Goal: Task Accomplishment & Management: Use online tool/utility

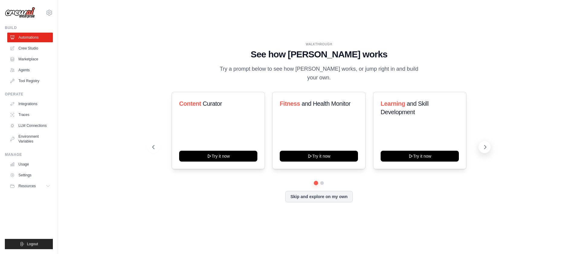
click at [485, 146] on button at bounding box center [485, 147] width 12 height 12
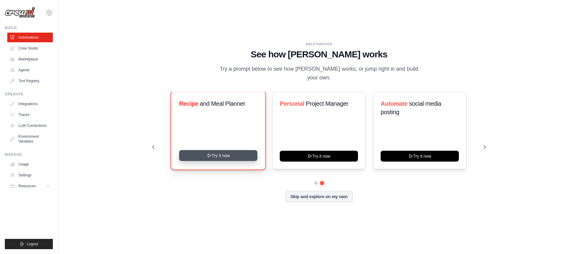
click at [215, 150] on button "Try it now" at bounding box center [218, 155] width 78 height 11
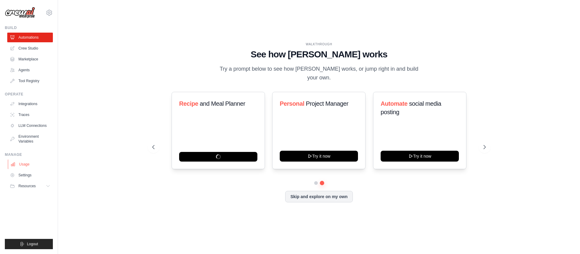
click at [31, 167] on link "Usage" at bounding box center [31, 165] width 46 height 10
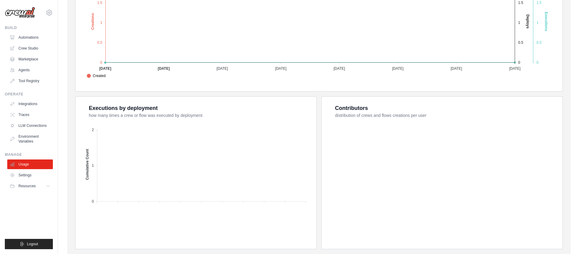
scroll to position [184, 0]
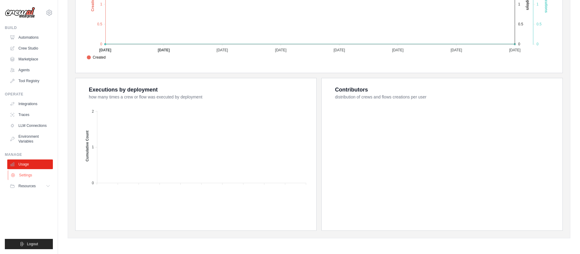
click at [24, 176] on link "Settings" at bounding box center [31, 175] width 46 height 10
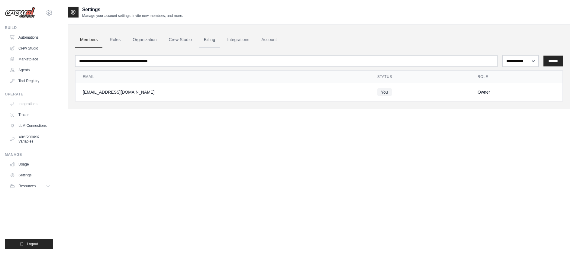
click at [207, 41] on link "Billing" at bounding box center [209, 40] width 21 height 16
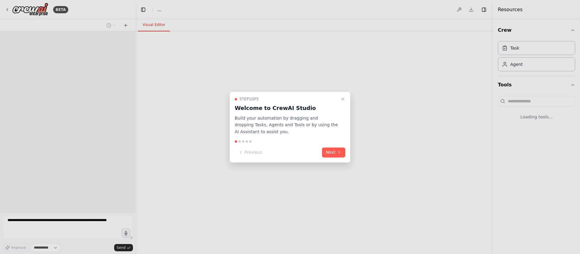
select select "****"
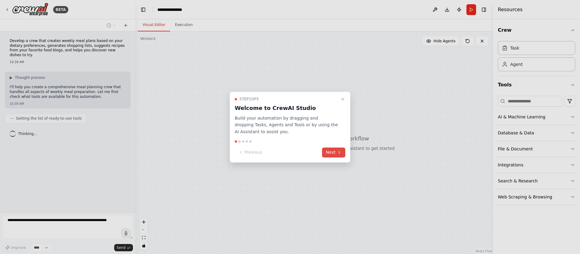
click at [338, 151] on icon at bounding box center [339, 152] width 5 height 5
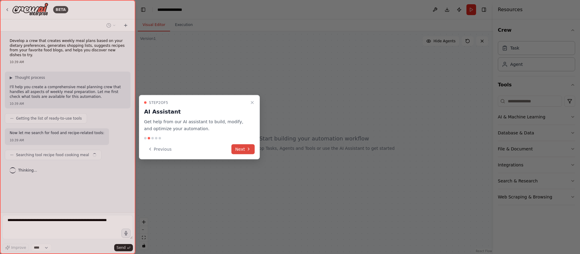
click at [234, 148] on button "Next" at bounding box center [243, 149] width 23 height 10
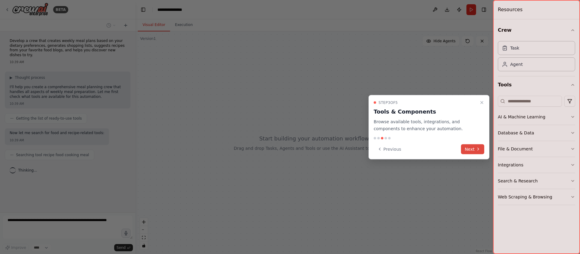
click at [474, 150] on button "Next" at bounding box center [472, 149] width 23 height 10
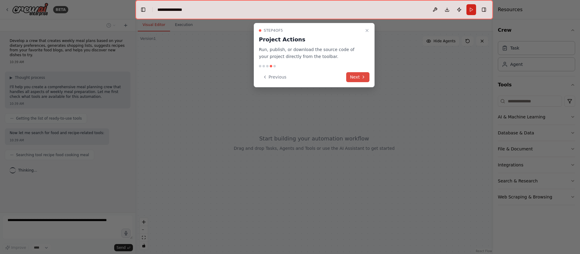
click at [366, 74] on button "Next" at bounding box center [357, 77] width 23 height 10
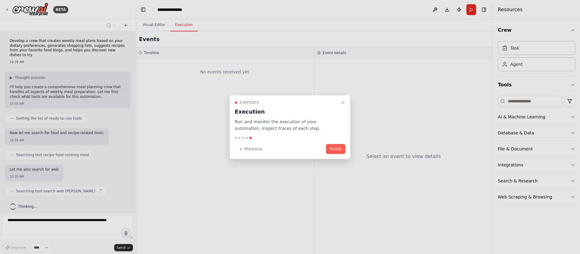
scroll to position [4, 0]
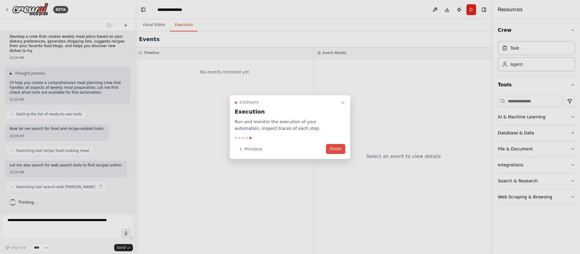
click at [338, 148] on button "Finish" at bounding box center [335, 149] width 19 height 10
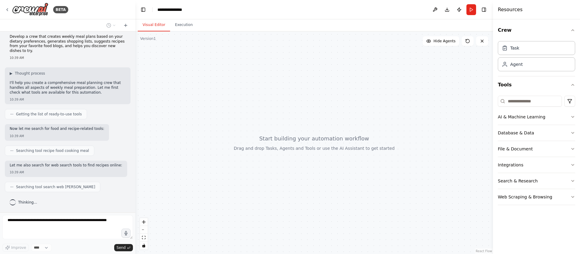
click at [5, 8] on div "BETA" at bounding box center [67, 9] width 135 height 19
click at [8, 9] on icon at bounding box center [7, 9] width 5 height 5
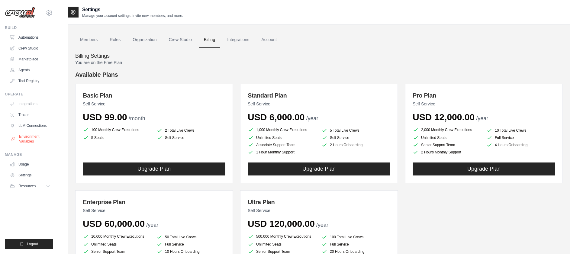
click at [34, 141] on link "Environment Variables" at bounding box center [31, 139] width 46 height 15
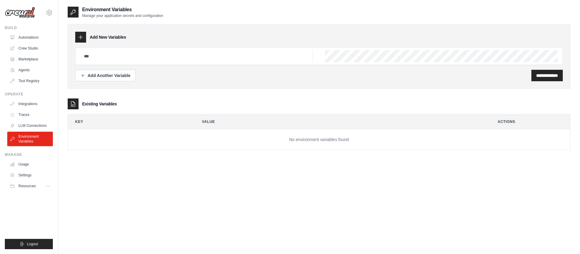
click at [33, 120] on ul "Integrations Traces LLM Connections Environment Variables" at bounding box center [30, 122] width 46 height 47
click at [31, 125] on link "LLM Connections" at bounding box center [31, 126] width 46 height 10
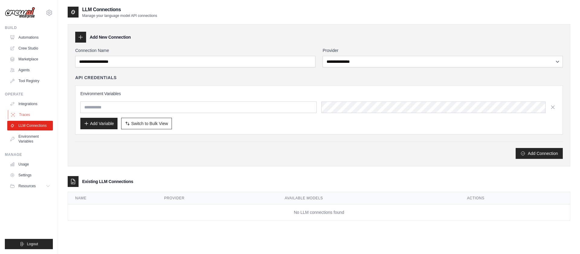
click at [37, 118] on link "Traces" at bounding box center [31, 115] width 46 height 10
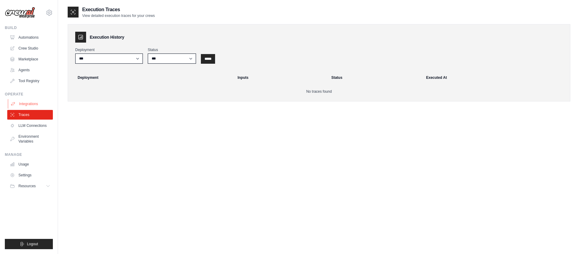
click at [39, 107] on link "Integrations" at bounding box center [31, 104] width 46 height 10
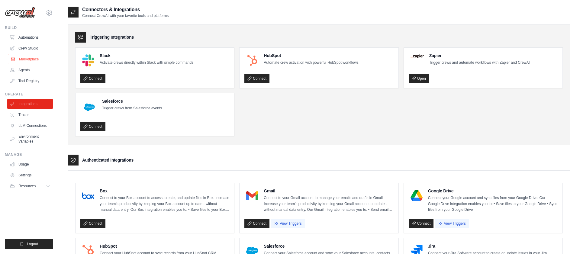
click at [36, 57] on link "Marketplace" at bounding box center [31, 59] width 46 height 10
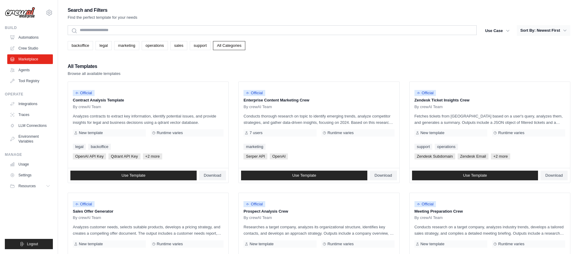
click at [546, 32] on button "Sort By: Newest First" at bounding box center [543, 30] width 53 height 11
click at [565, 31] on icon "button" at bounding box center [565, 31] width 6 height 6
click at [524, 27] on button "Sort By: Newest First" at bounding box center [543, 30] width 53 height 11
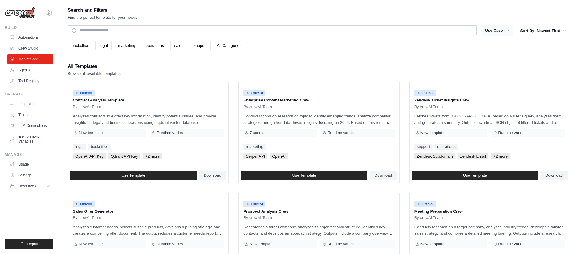
click at [489, 34] on button "Use Case" at bounding box center [498, 30] width 32 height 11
click at [493, 32] on button "Use Case" at bounding box center [498, 30] width 32 height 11
click at [294, 48] on div "backoffice legal marketing operations sales support All Categories" at bounding box center [319, 45] width 503 height 9
click at [198, 45] on link "support" at bounding box center [200, 45] width 21 height 9
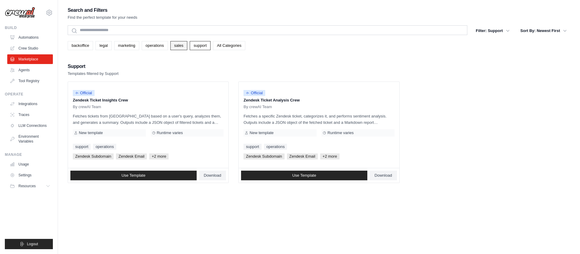
click at [182, 45] on link "sales" at bounding box center [178, 45] width 17 height 9
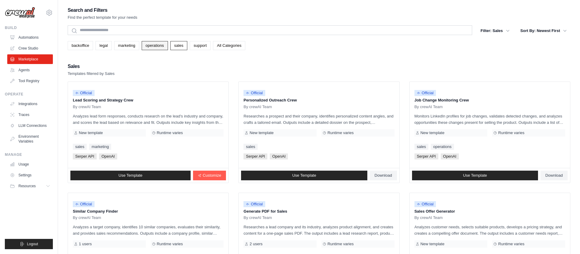
click at [150, 47] on link "operations" at bounding box center [155, 45] width 26 height 9
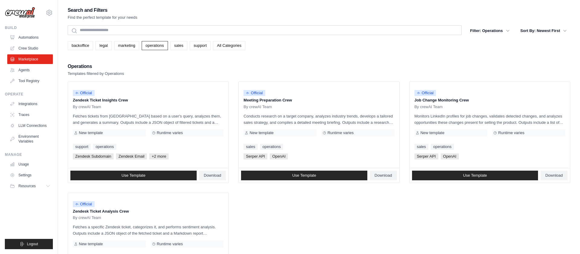
click at [128, 46] on link "marketing" at bounding box center [126, 45] width 25 height 9
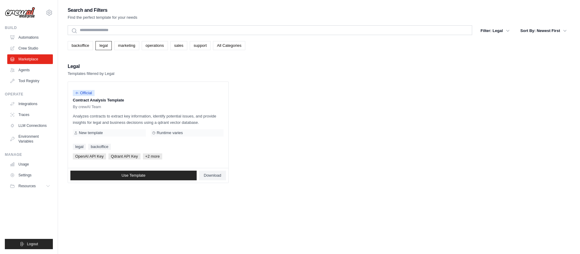
click at [77, 46] on link "backoffice" at bounding box center [80, 45] width 25 height 9
click at [235, 45] on link "All Categories" at bounding box center [229, 45] width 32 height 9
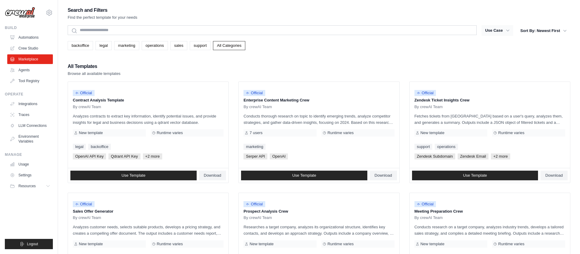
click at [506, 33] on icon "button" at bounding box center [508, 31] width 6 height 6
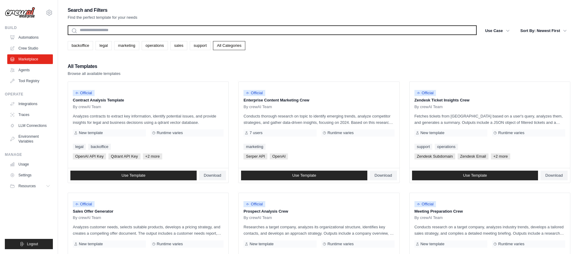
click at [199, 33] on input "text" at bounding box center [272, 30] width 409 height 10
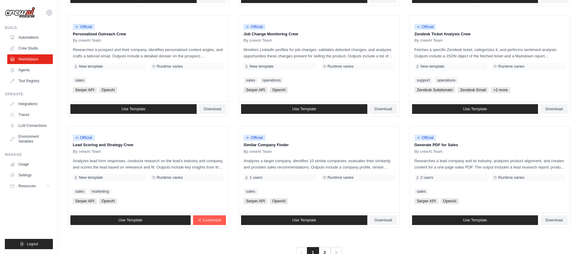
scroll to position [306, 0]
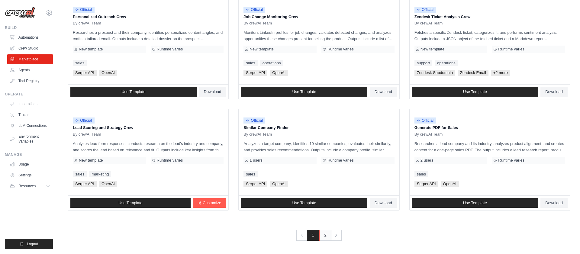
click at [323, 235] on link "2" at bounding box center [325, 235] width 12 height 11
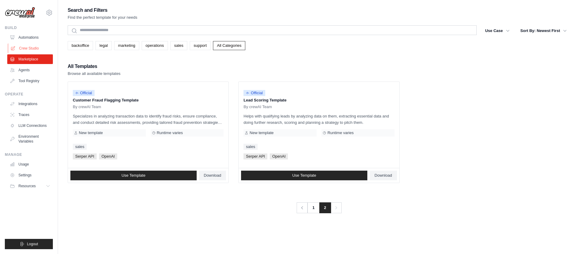
click at [35, 49] on link "Crew Studio" at bounding box center [31, 49] width 46 height 10
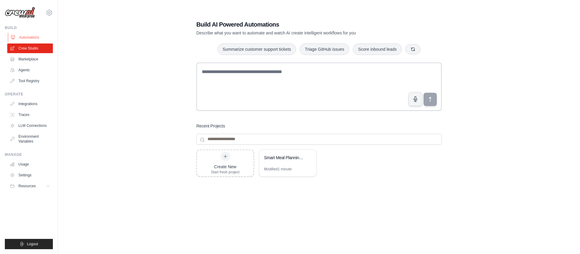
click at [34, 42] on link "Automations" at bounding box center [31, 38] width 46 height 10
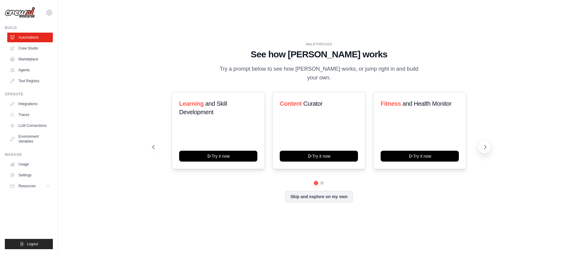
click at [489, 144] on button at bounding box center [485, 147] width 12 height 12
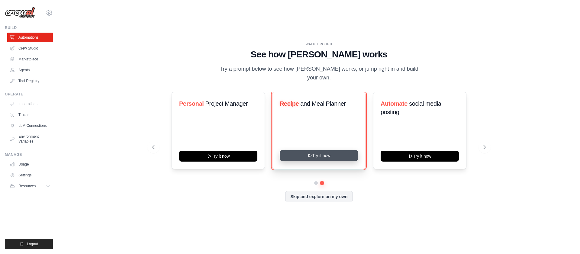
click at [309, 154] on icon at bounding box center [310, 155] width 3 height 3
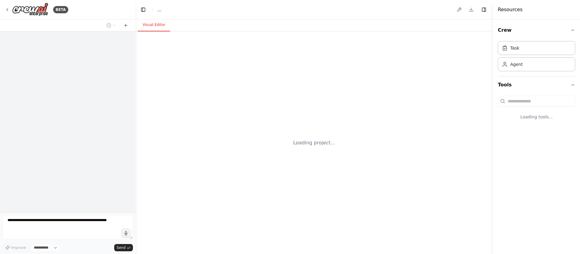
select select "****"
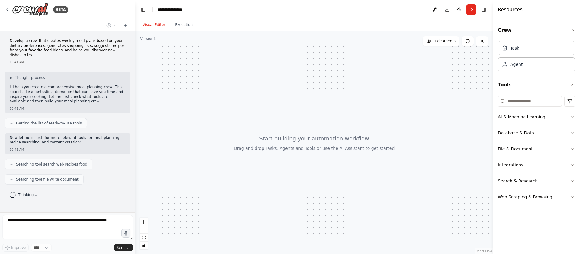
click at [575, 197] on icon "button" at bounding box center [573, 197] width 5 height 5
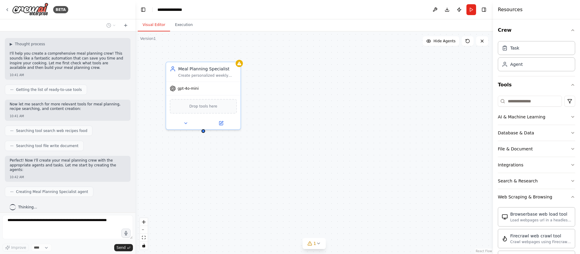
click at [576, 84] on div "Crew Task Agent Tools AI & Machine Learning Database & Data File & Document Int…" at bounding box center [536, 136] width 87 height 235
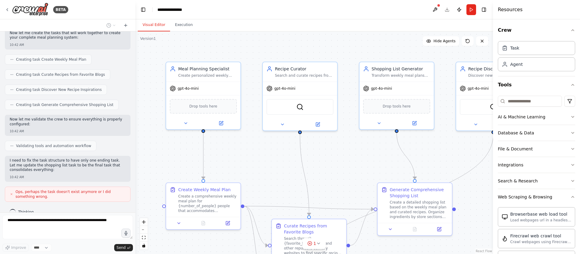
scroll to position [267, 0]
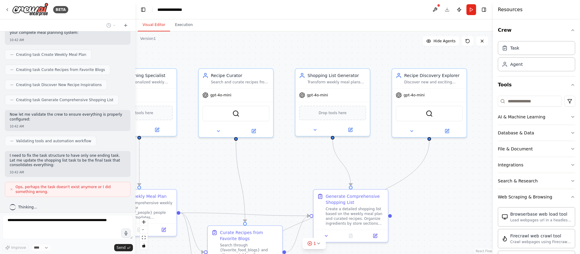
drag, startPoint x: 383, startPoint y: 160, endPoint x: 319, endPoint y: 166, distance: 64.7
click at [319, 166] on div ".deletable-edge-delete-btn { width: 20px; height: 20px; border: 0px solid #ffff…" at bounding box center [314, 142] width 358 height 223
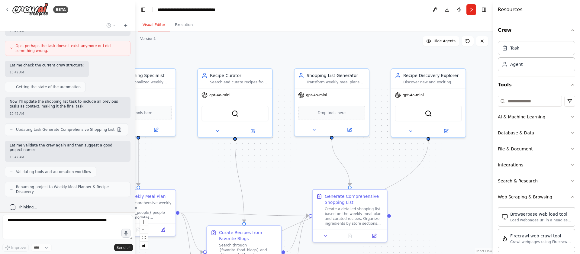
scroll to position [403, 0]
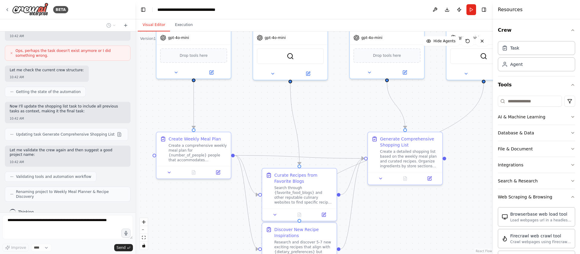
drag, startPoint x: 281, startPoint y: 178, endPoint x: 344, endPoint y: 110, distance: 93.1
click at [344, 110] on div ".deletable-edge-delete-btn { width: 20px; height: 20px; border: 0px solid #ffff…" at bounding box center [314, 142] width 358 height 223
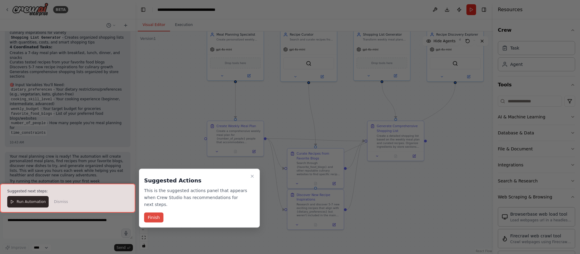
click at [159, 217] on button "Finish" at bounding box center [153, 218] width 19 height 10
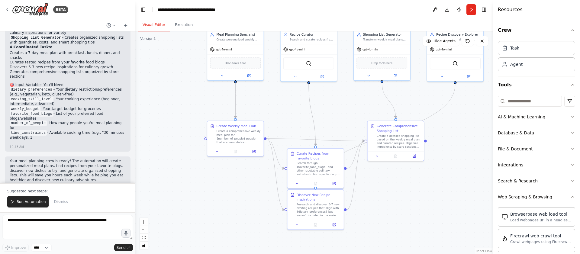
scroll to position [631, 0]
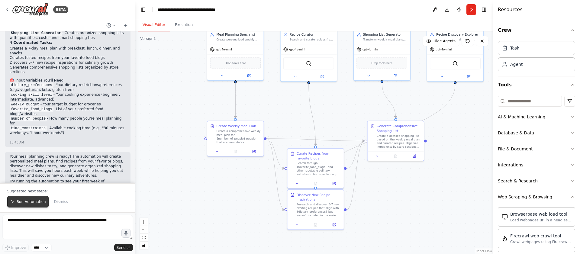
click at [25, 200] on span "Run Automation" at bounding box center [31, 201] width 29 height 5
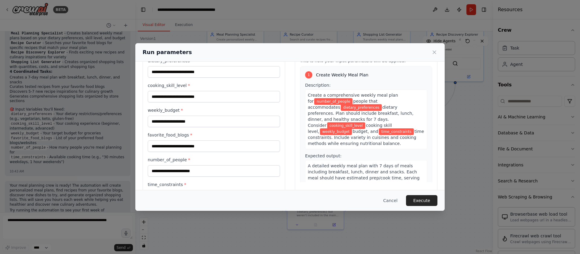
scroll to position [0, 0]
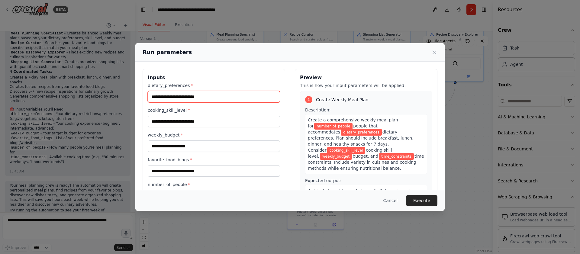
click at [210, 100] on input "dietary_preferences *" at bounding box center [214, 96] width 132 height 11
click at [201, 96] on input "**********" at bounding box center [214, 96] width 132 height 11
type input "**********"
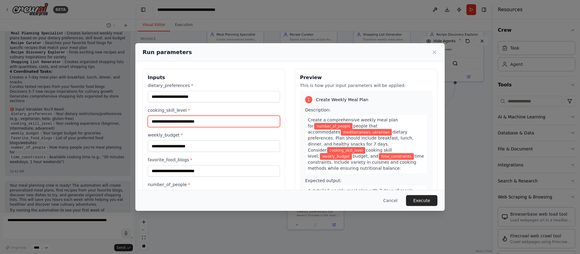
click at [207, 124] on input "cooking_skill_level *" at bounding box center [214, 121] width 132 height 11
type input "****"
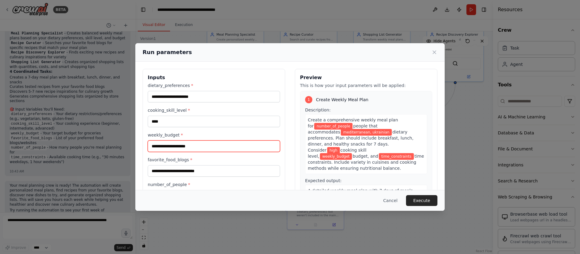
click at [215, 148] on input "weekly_budget *" at bounding box center [214, 146] width 132 height 11
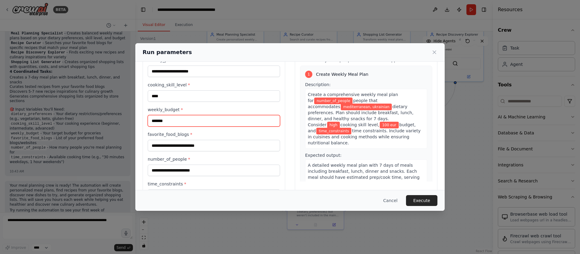
scroll to position [49, 0]
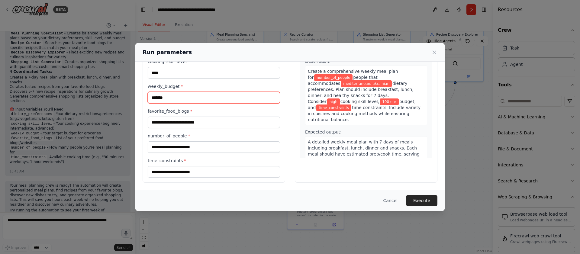
type input "*******"
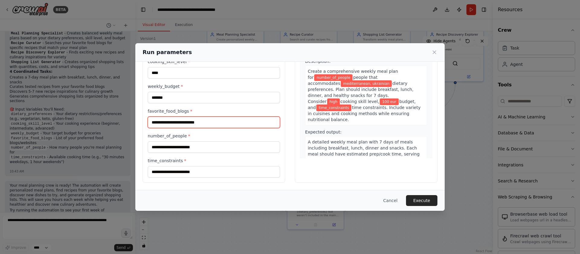
click at [231, 124] on input "favorite_food_blogs *" at bounding box center [214, 122] width 132 height 11
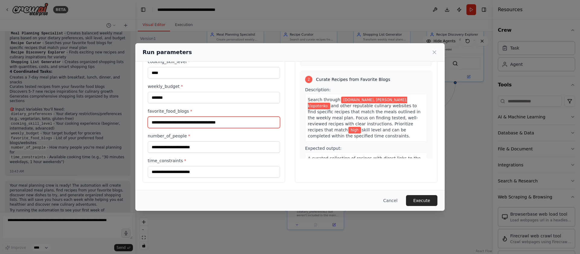
type input "**********"
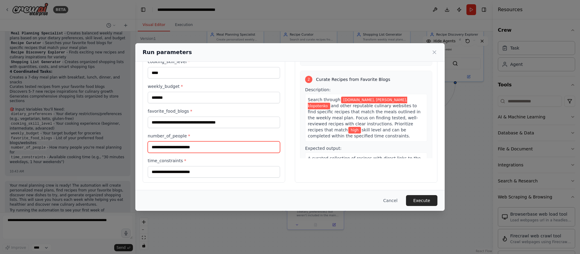
click at [196, 148] on input "number_of_people *" at bounding box center [214, 146] width 132 height 11
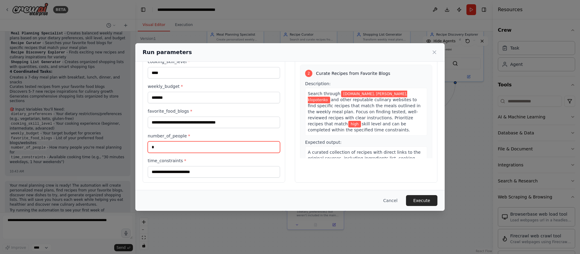
scroll to position [105, 0]
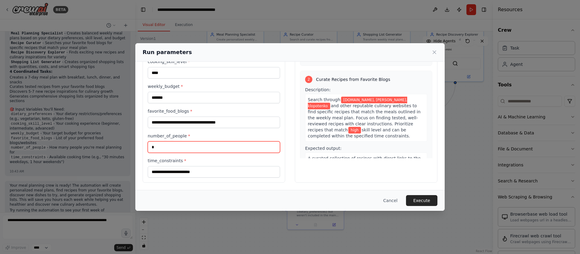
type input "*"
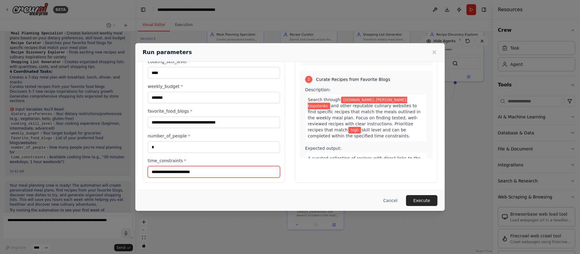
click at [207, 169] on input "time_constraints *" at bounding box center [214, 171] width 132 height 11
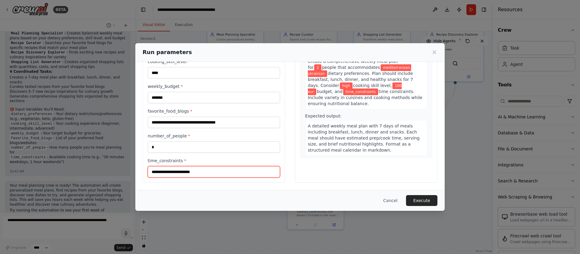
scroll to position [0, 0]
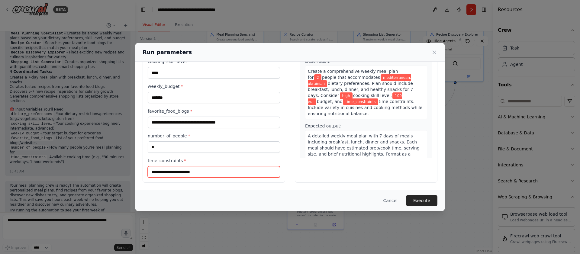
click at [240, 170] on input "time_constraints *" at bounding box center [214, 171] width 132 height 11
type input "**********"
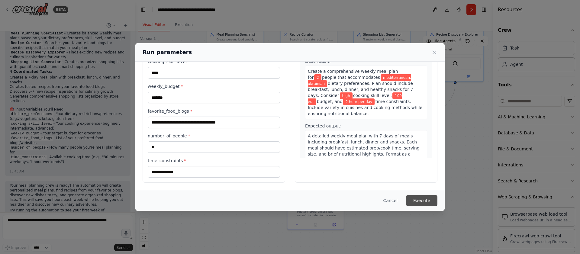
click at [412, 203] on button "Execute" at bounding box center [421, 200] width 31 height 11
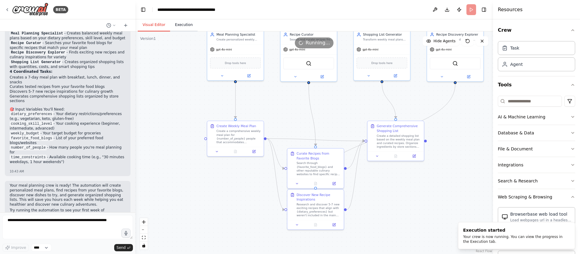
click at [189, 28] on button "Execution" at bounding box center [184, 25] width 28 height 13
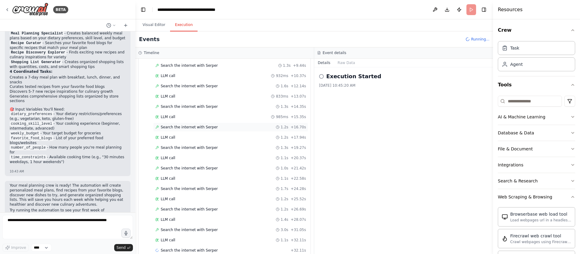
scroll to position [188, 0]
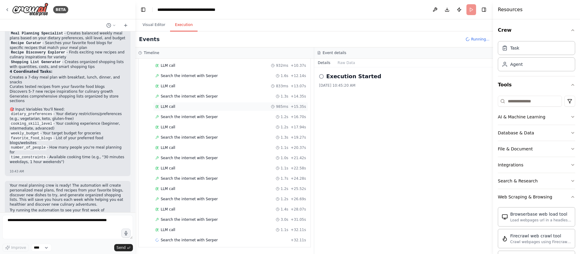
click at [229, 110] on div "Started + 0.00s LLM call 885ms + 1.05s Search the internet with Serper 1.4s + 2…" at bounding box center [227, 107] width 167 height 277
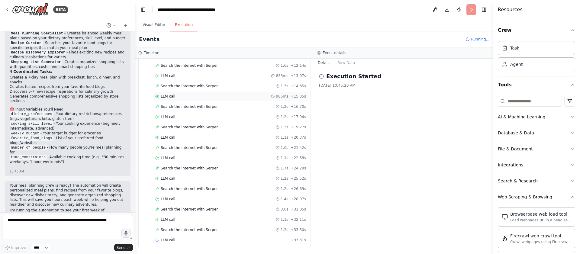
click at [229, 99] on div "Started + 0.00s LLM call 885ms + 1.05s Search the internet with Serper 1.4s + 2…" at bounding box center [227, 102] width 167 height 288
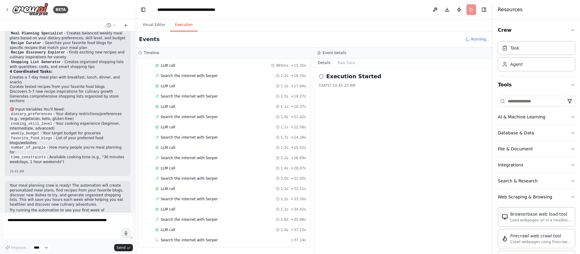
click at [330, 62] on button "Details" at bounding box center [324, 63] width 20 height 8
click at [343, 61] on button "Raw Data" at bounding box center [346, 63] width 25 height 8
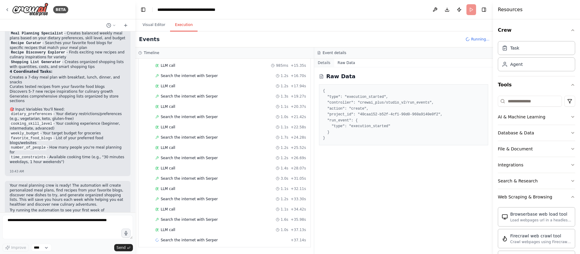
scroll to position [239, 0]
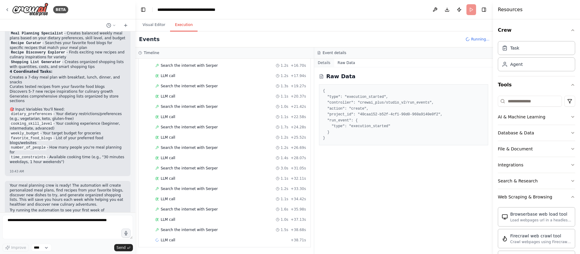
click at [330, 62] on button "Details" at bounding box center [324, 63] width 20 height 8
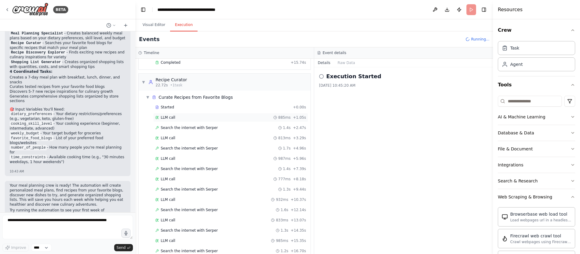
scroll to position [0, 0]
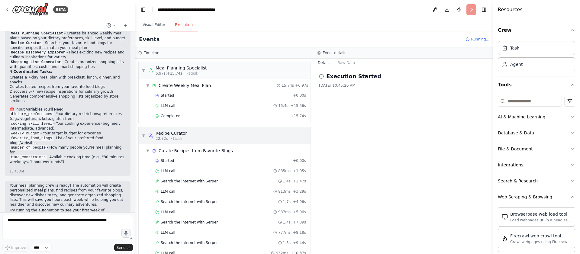
click at [257, 135] on div "▼ Recipe Curator 22.72s • 1 task" at bounding box center [225, 135] width 172 height 17
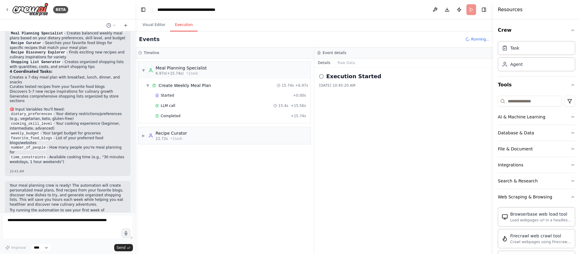
click at [247, 178] on div "▼ Meal Planning Specialist 6.97s (+15.74s) • 1 task ▼ Create Weekly Meal Plan 1…" at bounding box center [224, 157] width 179 height 196
click at [248, 140] on div "▶ Recipe Curator 22.72s • 1 task" at bounding box center [225, 135] width 172 height 17
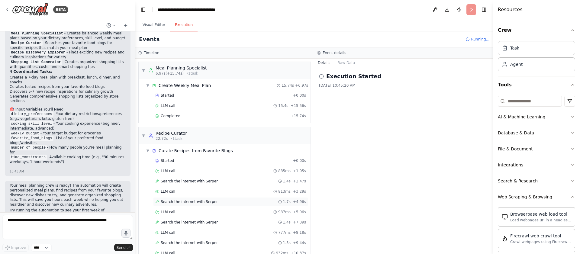
scroll to position [239, 0]
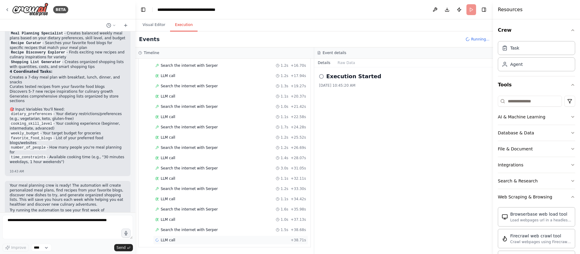
click at [269, 239] on div "LLM call + 38.71s" at bounding box center [230, 240] width 151 height 5
click at [243, 219] on div "LLM call 1.0s + 37.13s" at bounding box center [230, 219] width 151 height 5
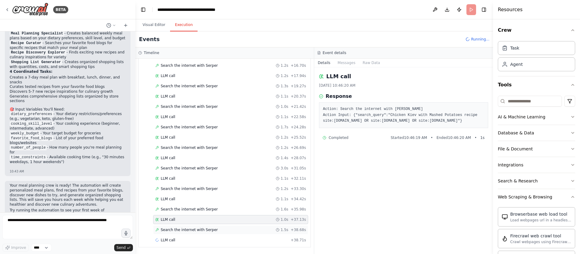
click at [242, 231] on div "Search the internet with Serper 1.5s + 38.68s" at bounding box center [230, 230] width 151 height 5
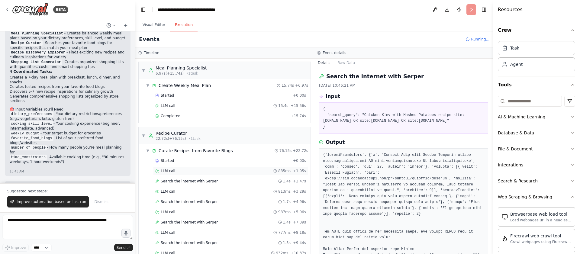
scroll to position [631, 0]
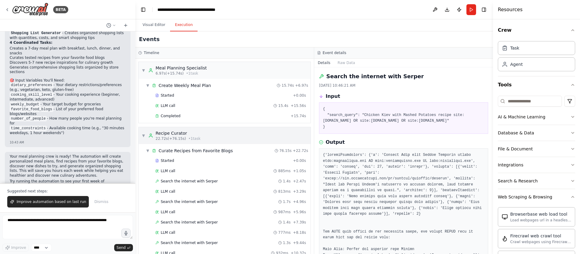
click at [219, 129] on div "▼ Recipe Curator 22.72s (+76.15s) • 1 task" at bounding box center [225, 135] width 172 height 17
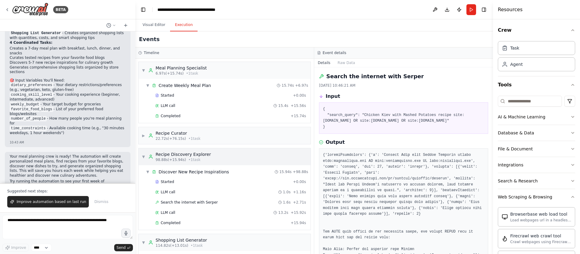
click at [223, 152] on div "▼ Recipe Discovery Explorer 98.88s (+15.94s) • 1 task" at bounding box center [225, 156] width 172 height 17
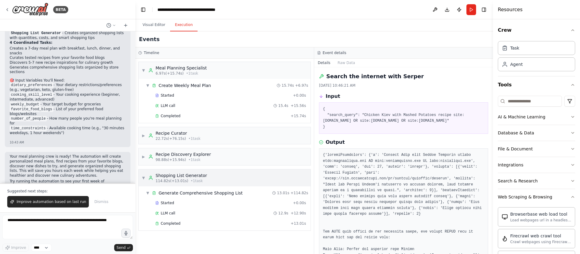
click at [223, 177] on div "▼ Shopping List Generator 114.82s (+13.01s) • 1 task" at bounding box center [225, 178] width 172 height 17
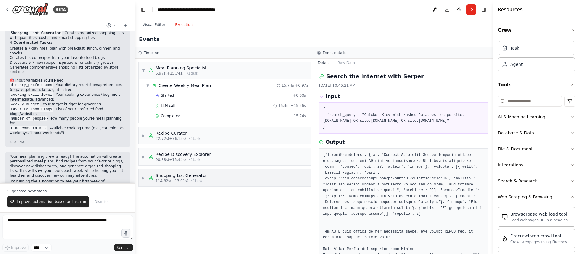
click at [223, 177] on div "▶ Shopping List Generator 114.82s (+13.01s) • 1 task" at bounding box center [225, 178] width 172 height 17
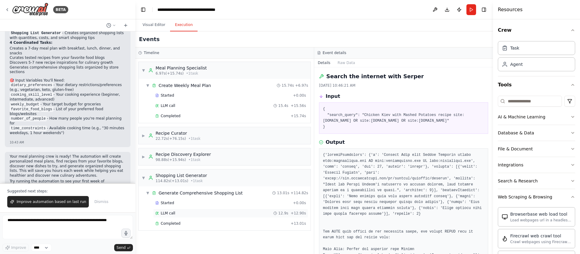
click at [228, 215] on div "LLM call 12.9s + 12.90s" at bounding box center [230, 213] width 151 height 5
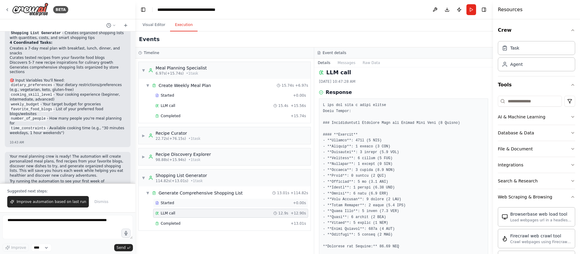
scroll to position [0, 0]
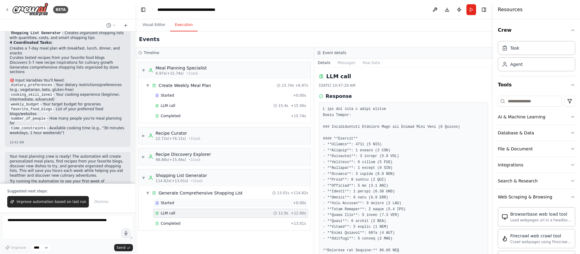
click at [243, 206] on div "Started + 0.00s" at bounding box center [230, 203] width 155 height 9
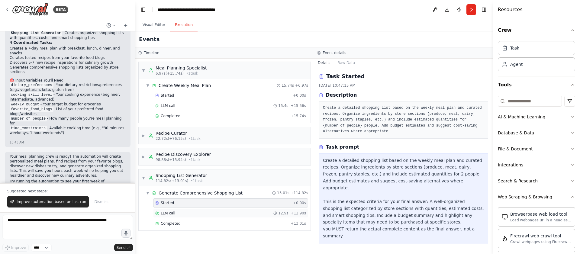
click at [236, 214] on div "LLM call 12.9s + 12.90s" at bounding box center [230, 213] width 151 height 5
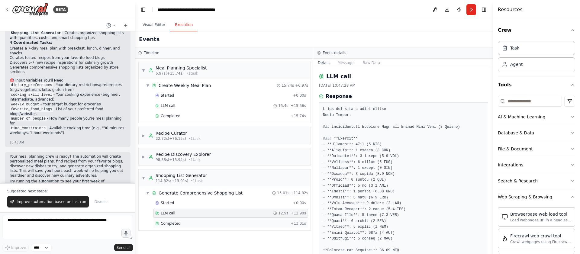
click at [235, 221] on div "Completed" at bounding box center [221, 223] width 133 height 5
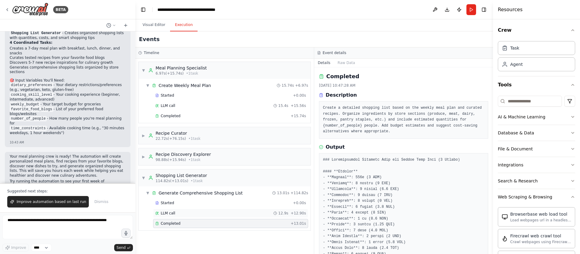
click at [237, 211] on div "LLM call 12.9s + 12.90s" at bounding box center [230, 213] width 151 height 5
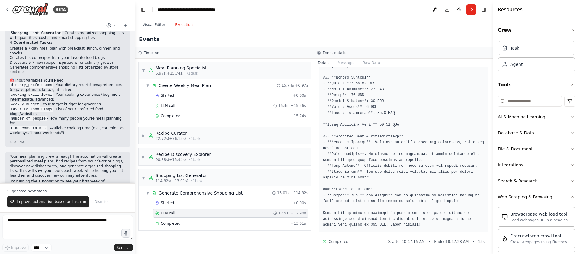
scroll to position [439, 0]
click at [235, 224] on div "Completed" at bounding box center [221, 223] width 133 height 5
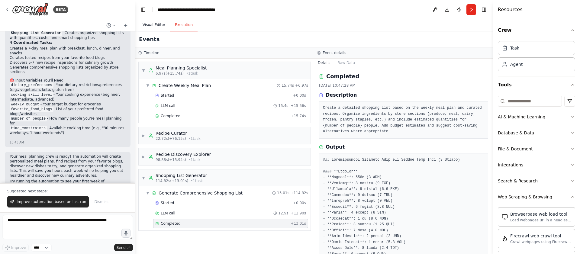
click at [152, 26] on button "Visual Editor" at bounding box center [154, 25] width 32 height 13
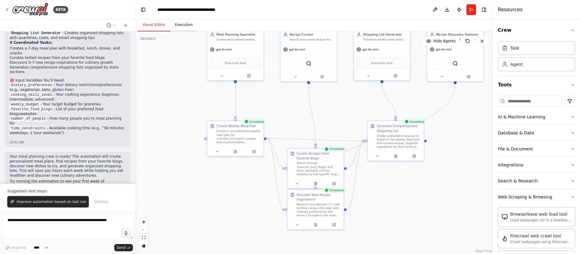
click at [184, 24] on button "Execution" at bounding box center [184, 25] width 28 height 13
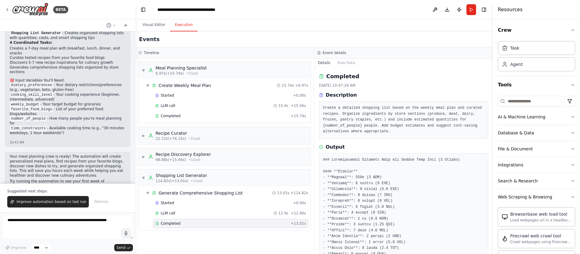
click at [322, 62] on button "Details" at bounding box center [324, 63] width 20 height 8
click at [199, 133] on div "▶ Recipe Curator 22.72s (+76.15s) • 1 task" at bounding box center [225, 135] width 172 height 17
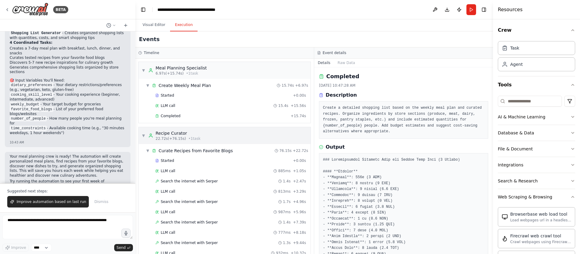
click at [209, 136] on div "▼ Recipe Curator 22.72s (+76.15s) • 1 task" at bounding box center [225, 135] width 172 height 17
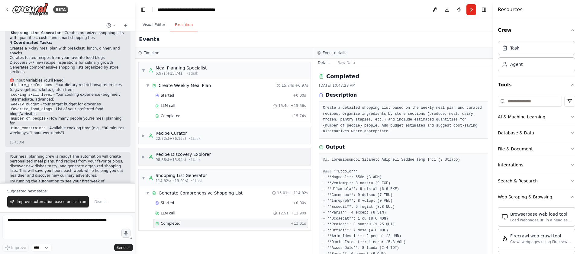
click at [206, 151] on div "▶ Recipe Discovery Explorer 98.88s (+15.94s) • 1 task" at bounding box center [225, 156] width 172 height 17
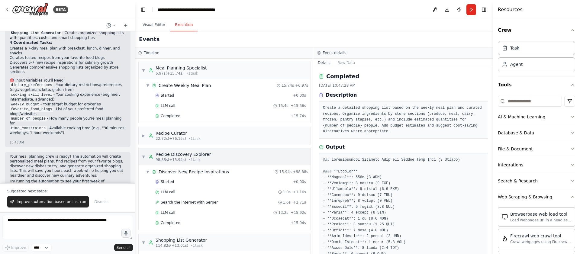
click at [213, 157] on div "▼ Recipe Discovery Explorer 98.88s (+15.94s) • 1 task" at bounding box center [225, 156] width 172 height 17
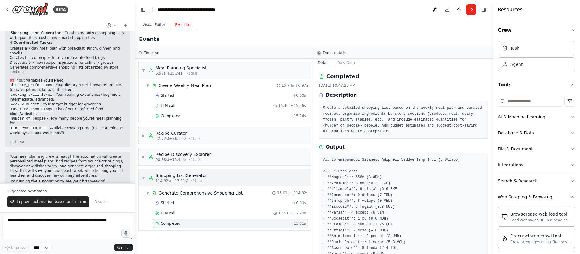
click at [212, 180] on div "▼ Shopping List Generator 114.82s (+13.01s) • 1 task" at bounding box center [225, 178] width 172 height 17
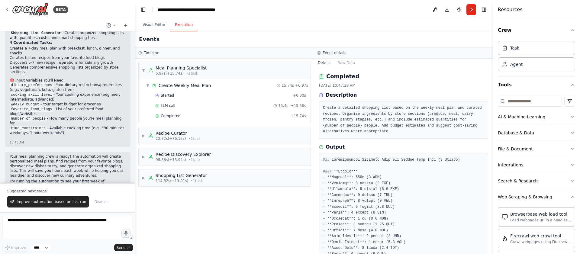
click at [230, 216] on div "▼ Meal Planning Specialist 6.97s (+15.74s) • 1 task ▼ Create Weekly Meal Plan 1…" at bounding box center [224, 157] width 179 height 196
click at [225, 74] on div "▼ Meal Planning Specialist 6.97s (+15.74s) • 1 task" at bounding box center [225, 70] width 172 height 17
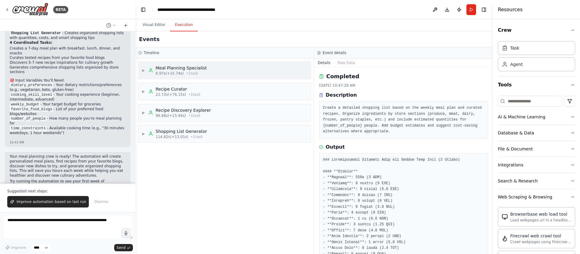
click at [225, 73] on div "▶ Meal Planning Specialist 6.97s (+15.74s) • 1 task" at bounding box center [225, 70] width 172 height 17
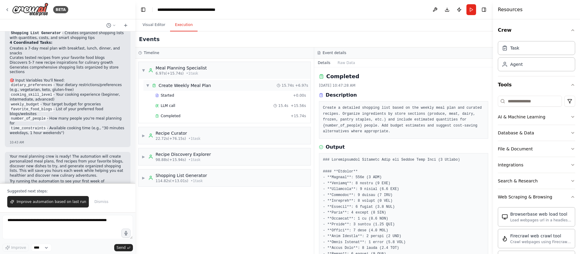
click at [213, 85] on div "▼ Create Weekly Meal Plan 15.74s + 6.97s" at bounding box center [227, 85] width 167 height 11
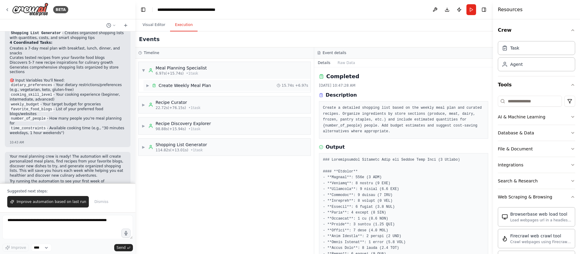
click at [213, 85] on div "▶ Create Weekly Meal Plan 15.74s + 6.97s" at bounding box center [227, 85] width 167 height 11
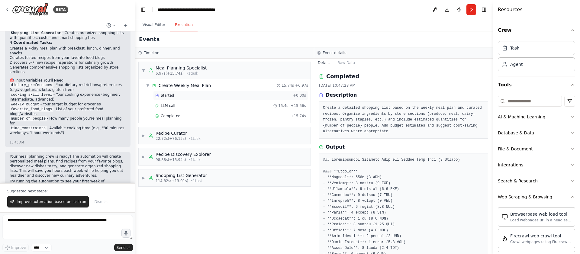
click at [205, 95] on div "Started" at bounding box center [222, 95] width 135 height 5
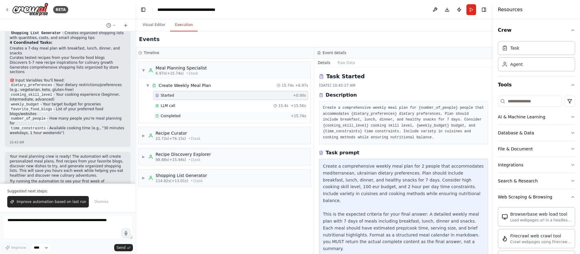
click at [207, 115] on div "Completed" at bounding box center [221, 116] width 133 height 5
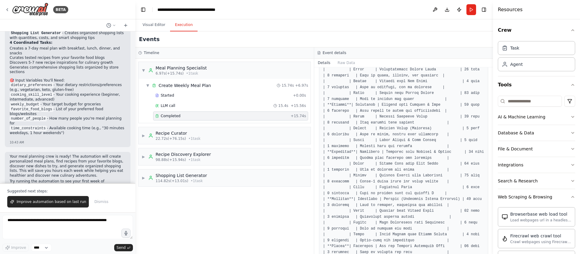
scroll to position [165, 0]
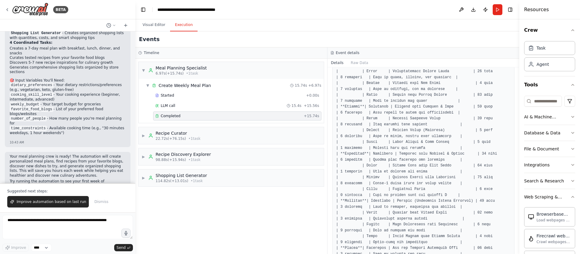
drag, startPoint x: 493, startPoint y: 127, endPoint x: 536, endPoint y: 125, distance: 43.0
click at [536, 125] on div "Resources Crew Task Agent Tools AI & Machine Learning Database & Data File & Do…" at bounding box center [550, 127] width 61 height 254
click at [387, 111] on pre at bounding box center [423, 234] width 175 height 472
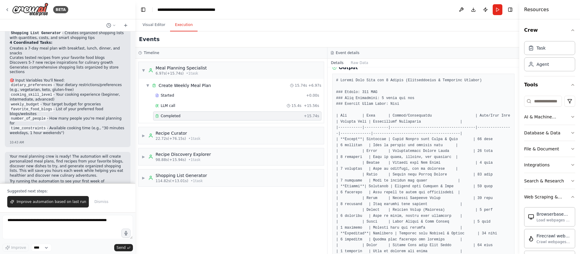
scroll to position [86, 0]
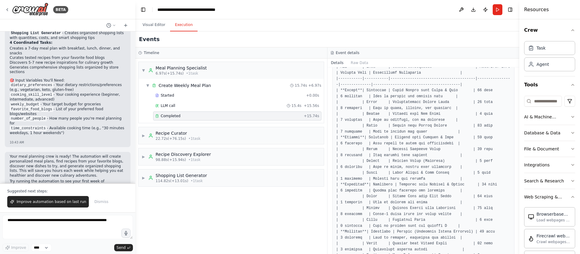
scroll to position [137, 0]
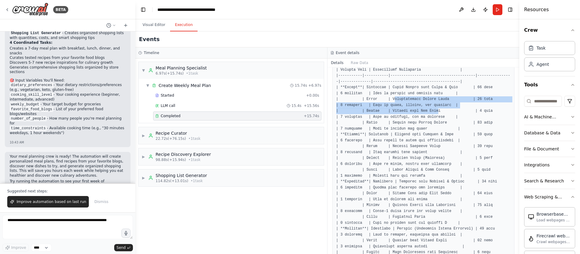
drag, startPoint x: 395, startPoint y: 99, endPoint x: 438, endPoint y: 109, distance: 44.3
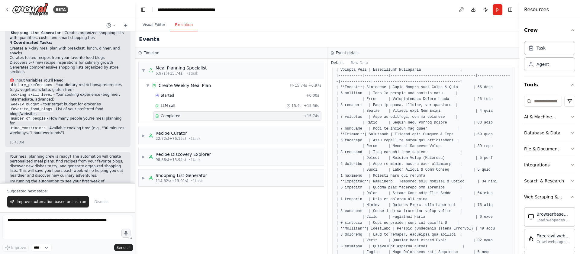
drag, startPoint x: 439, startPoint y: 110, endPoint x: 409, endPoint y: 112, distance: 30.0
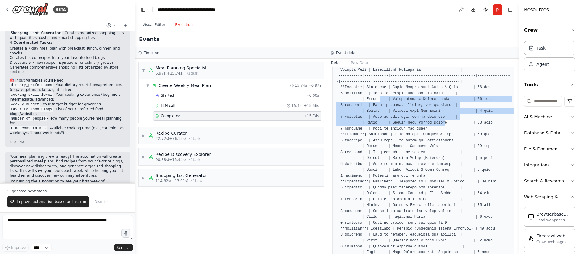
drag, startPoint x: 442, startPoint y: 121, endPoint x: 381, endPoint y: 100, distance: 64.5
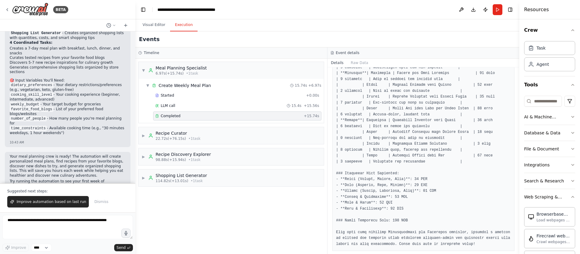
scroll to position [394, 0]
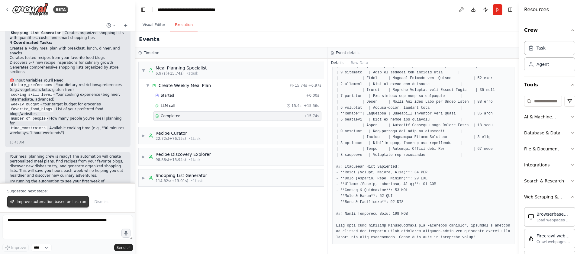
click at [63, 200] on span "Improve automation based on last run" at bounding box center [52, 201] width 70 height 5
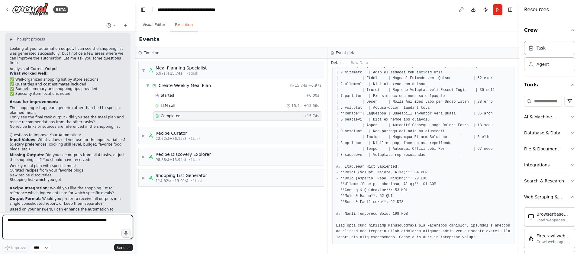
scroll to position [805, 0]
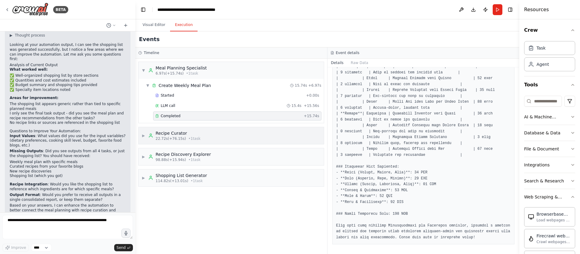
click at [213, 134] on div "▶ Recipe Curator 22.72s (+76.15s) • 1 task" at bounding box center [231, 135] width 185 height 17
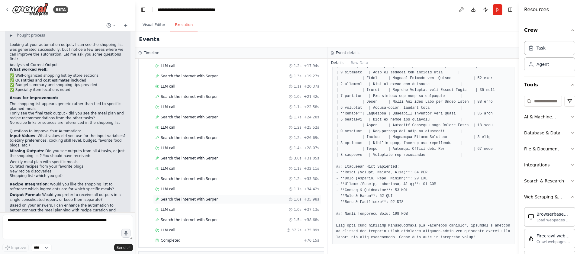
scroll to position [292, 0]
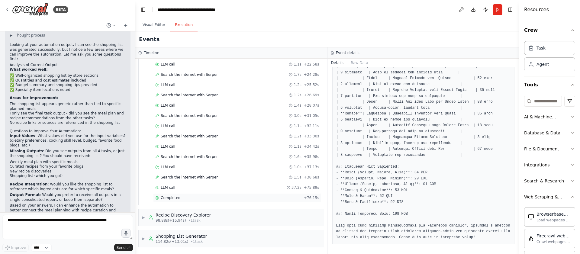
click at [199, 198] on div "Completed" at bounding box center [228, 198] width 146 height 5
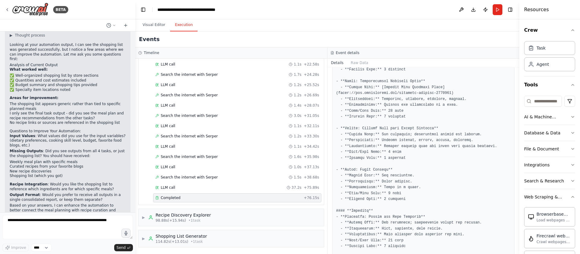
scroll to position [956, 0]
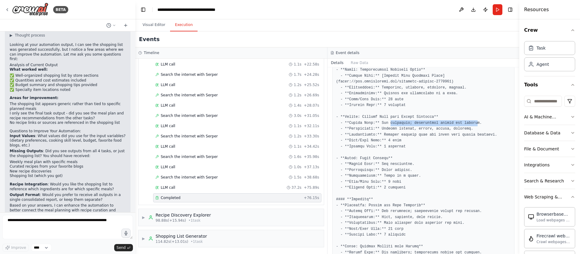
drag, startPoint x: 479, startPoint y: 123, endPoint x: 392, endPoint y: 124, distance: 87.4
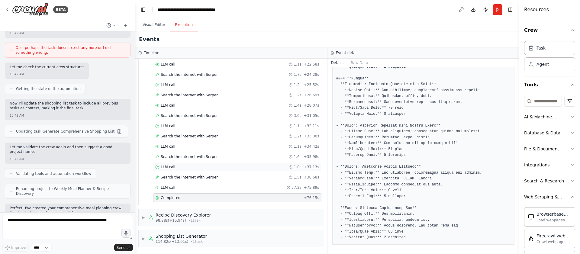
scroll to position [401, 0]
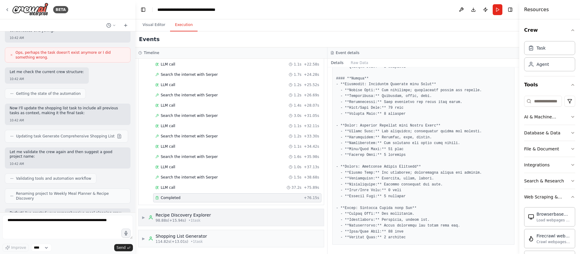
click at [233, 219] on div "▶ Recipe Discovery Explorer 98.88s (+15.94s) • 1 task" at bounding box center [231, 217] width 185 height 17
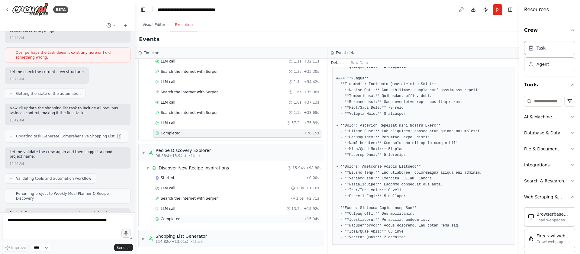
click at [210, 222] on div "Completed + 15.94s" at bounding box center [237, 219] width 168 height 9
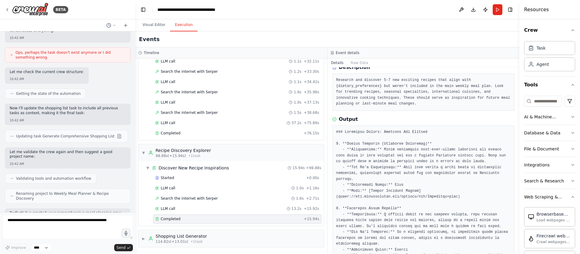
scroll to position [0, 0]
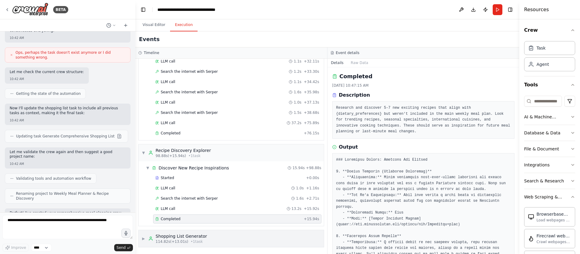
click at [206, 233] on div "▶ Shopping List Generator 114.82s (+13.01s) • 1 task" at bounding box center [231, 238] width 185 height 17
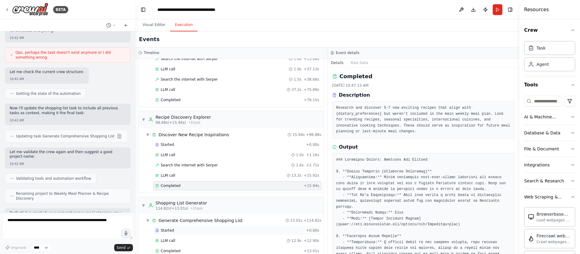
scroll to position [400, 0]
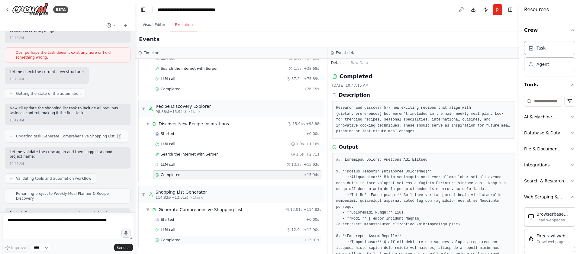
click at [211, 243] on div "Completed + 13.01s" at bounding box center [237, 240] width 168 height 9
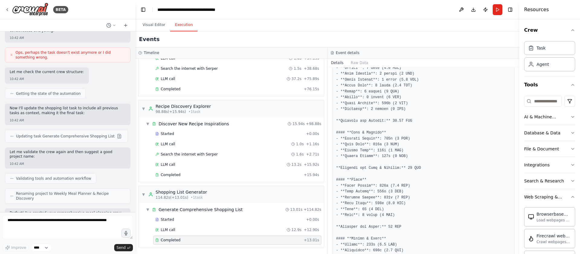
scroll to position [164, 0]
click at [152, 27] on button "Visual Editor" at bounding box center [154, 25] width 32 height 13
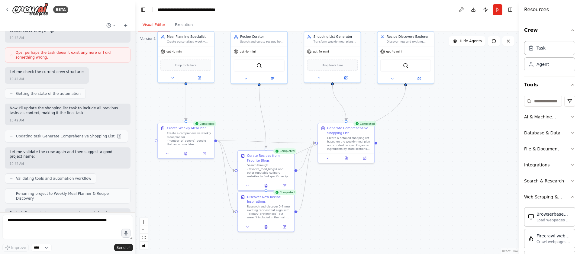
drag, startPoint x: 298, startPoint y: 112, endPoint x: 249, endPoint y: 115, distance: 49.6
click at [249, 115] on div ".deletable-edge-delete-btn { width: 20px; height: 20px; border: 0px solid #ffff…" at bounding box center [327, 142] width 384 height 223
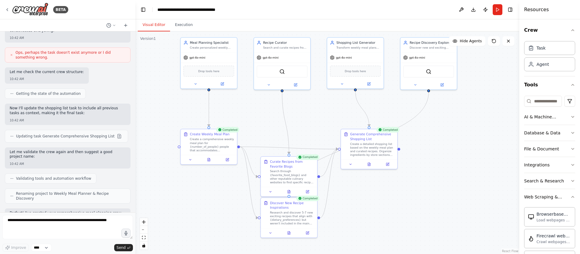
drag, startPoint x: 295, startPoint y: 114, endPoint x: 318, endPoint y: 119, distance: 23.8
click at [318, 119] on div ".deletable-edge-delete-btn { width: 20px; height: 20px; border: 0px solid #ffff…" at bounding box center [327, 142] width 384 height 223
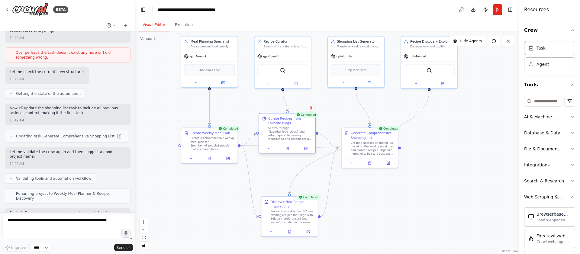
drag, startPoint x: 288, startPoint y: 176, endPoint x: 286, endPoint y: 133, distance: 43.6
click at [286, 133] on div "Search through {favorite_food_blogs} and other reputable culinary websites to f…" at bounding box center [290, 133] width 44 height 15
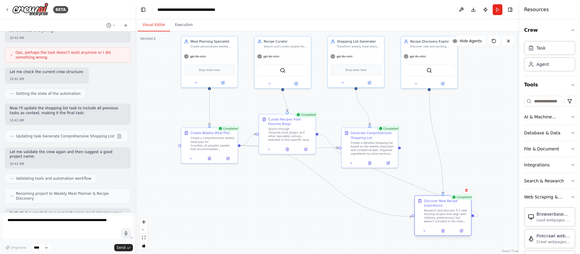
drag, startPoint x: 294, startPoint y: 205, endPoint x: 444, endPoint y: 217, distance: 149.8
click at [444, 217] on div "Research and discover 5-7 new exciting recipes that align with {dietary_prefere…" at bounding box center [446, 216] width 44 height 15
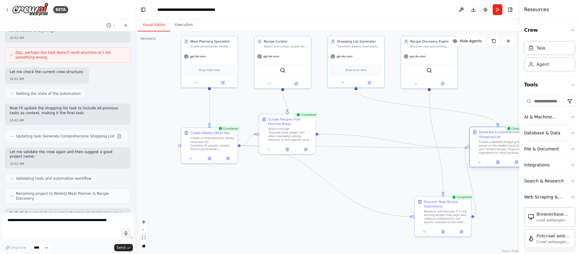
drag, startPoint x: 360, startPoint y: 146, endPoint x: 487, endPoint y: 144, distance: 126.7
click at [487, 144] on div "Create a detailed shopping list based on the weekly meal plan and curated recip…" at bounding box center [501, 147] width 44 height 15
drag, startPoint x: 358, startPoint y: 57, endPoint x: 491, endPoint y: 56, distance: 133.3
click at [491, 56] on div "gpt-4o-mini" at bounding box center [493, 55] width 56 height 10
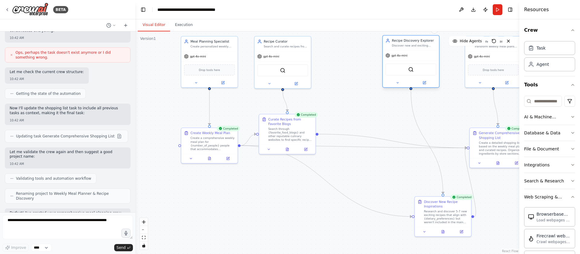
drag, startPoint x: 413, startPoint y: 55, endPoint x: 401, endPoint y: 55, distance: 12.4
click at [401, 55] on span "gpt-4o-mini" at bounding box center [400, 56] width 16 height 4
drag, startPoint x: 280, startPoint y: 62, endPoint x: 320, endPoint y: 62, distance: 39.6
click at [320, 62] on div "SerperDevTool" at bounding box center [324, 69] width 56 height 18
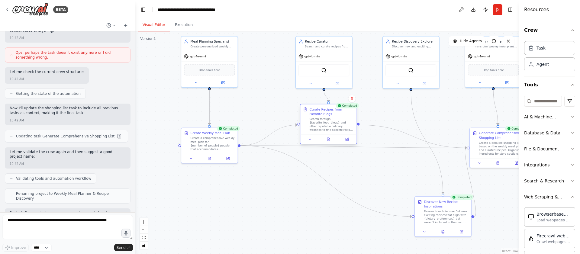
drag, startPoint x: 290, startPoint y: 138, endPoint x: 333, endPoint y: 128, distance: 43.8
click at [333, 128] on div "Search through {favorite_food_blogs} and other reputable culinary websites to f…" at bounding box center [332, 124] width 44 height 15
drag, startPoint x: 494, startPoint y: 153, endPoint x: 485, endPoint y: 154, distance: 8.6
click at [485, 154] on div "Create a detailed shopping list based on the weekly meal plan and curated recip…" at bounding box center [492, 147] width 44 height 15
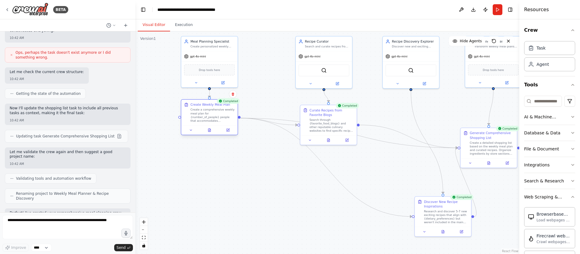
drag, startPoint x: 210, startPoint y: 147, endPoint x: 211, endPoint y: 122, distance: 25.7
click at [211, 122] on div "Create a comprehensive weekly meal plan for {number_of_people} people that acco…" at bounding box center [212, 115] width 44 height 15
drag, startPoint x: 316, startPoint y: 59, endPoint x: 206, endPoint y: 162, distance: 150.1
click at [206, 162] on div "gpt-4o-mini" at bounding box center [209, 165] width 56 height 10
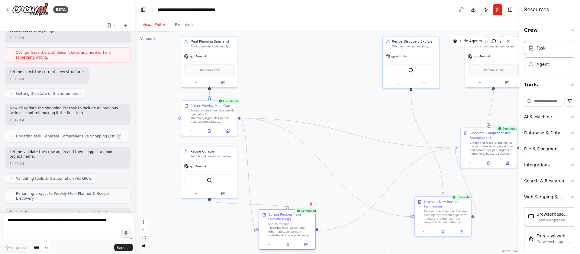
drag, startPoint x: 332, startPoint y: 116, endPoint x: 289, endPoint y: 224, distance: 116.0
click at [289, 224] on div "Curate Recipes from Favorite Blogs Search through {favorite_food_blogs} and oth…" at bounding box center [290, 224] width 44 height 25
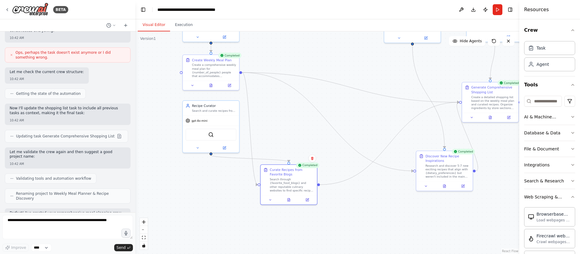
drag, startPoint x: 364, startPoint y: 233, endPoint x: 365, endPoint y: 187, distance: 45.7
click at [365, 187] on div ".deletable-edge-delete-btn { width: 20px; height: 20px; border: 0px solid #ffff…" at bounding box center [327, 142] width 384 height 223
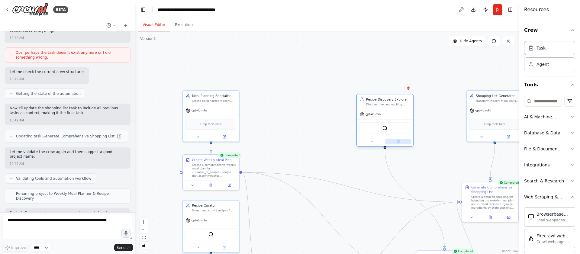
drag, startPoint x: 411, startPoint y: 35, endPoint x: 382, endPoint y: 144, distance: 113.1
click at [382, 144] on div at bounding box center [385, 141] width 56 height 9
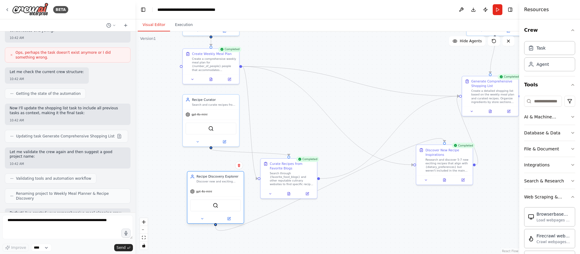
drag, startPoint x: 387, startPoint y: 118, endPoint x: 222, endPoint y: 177, distance: 174.9
click at [222, 177] on div "Recipe Discovery Explorer" at bounding box center [219, 176] width 44 height 5
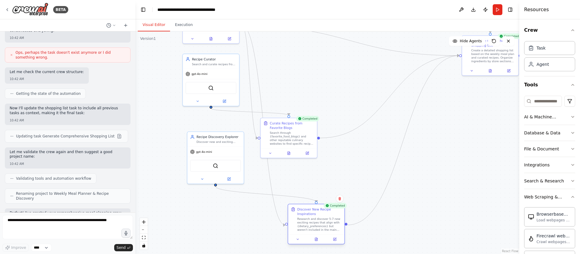
drag, startPoint x: 452, startPoint y: 163, endPoint x: 325, endPoint y: 226, distance: 141.7
click at [325, 226] on div "Research and discover 5-7 new exciting recipes that align with {dietary_prefere…" at bounding box center [319, 224] width 44 height 15
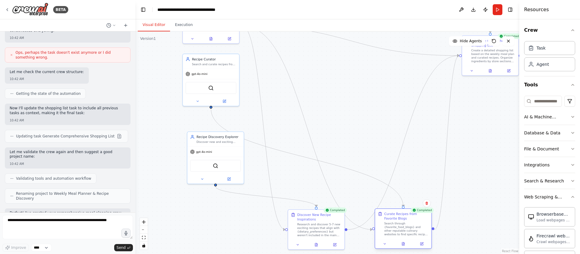
drag, startPoint x: 295, startPoint y: 136, endPoint x: 410, endPoint y: 229, distance: 147.9
click at [410, 229] on div "Search through {favorite_food_blogs} and other reputable culinary websites to f…" at bounding box center [406, 229] width 44 height 15
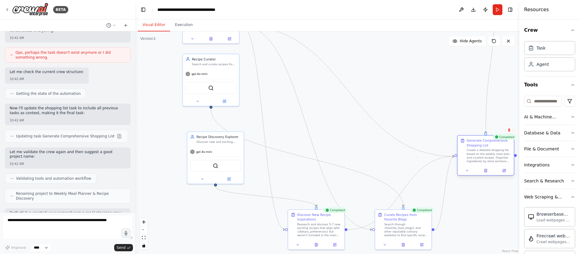
drag, startPoint x: 496, startPoint y: 55, endPoint x: 493, endPoint y: 155, distance: 100.1
click at [493, 155] on div "Create a detailed shopping list based on the weekly meal plan and curated recip…" at bounding box center [489, 155] width 44 height 15
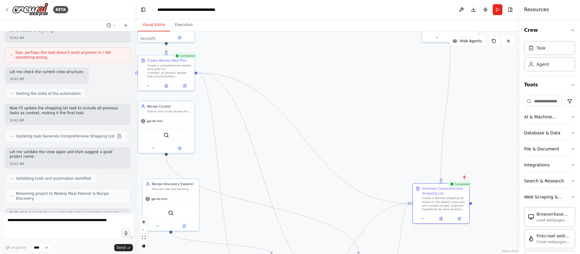
drag, startPoint x: 421, startPoint y: 88, endPoint x: 415, endPoint y: 131, distance: 44.0
drag, startPoint x: 415, startPoint y: 131, endPoint x: 425, endPoint y: 130, distance: 10.0
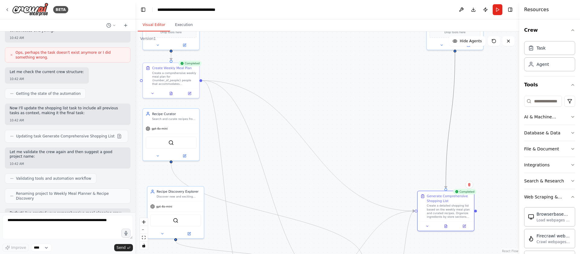
drag, startPoint x: 447, startPoint y: 152, endPoint x: 440, endPoint y: 155, distance: 7.5
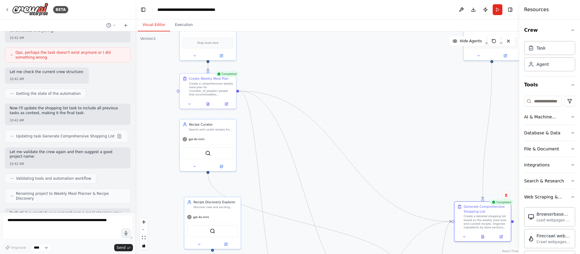
drag, startPoint x: 362, startPoint y: 107, endPoint x: 415, endPoint y: 122, distance: 55.2
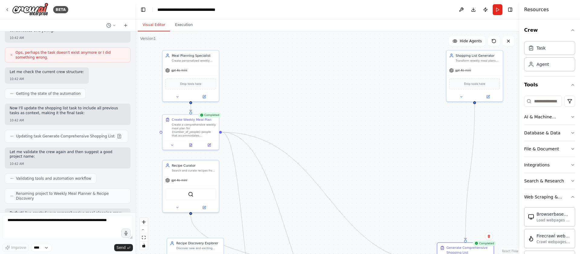
drag, startPoint x: 437, startPoint y: 126, endPoint x: 426, endPoint y: 149, distance: 26.1
click at [125, 25] on icon at bounding box center [125, 25] width 3 height 0
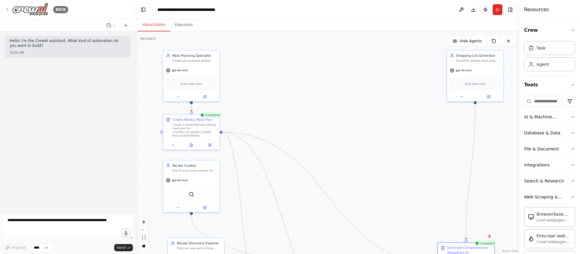
click at [8, 10] on icon at bounding box center [7, 9] width 5 height 5
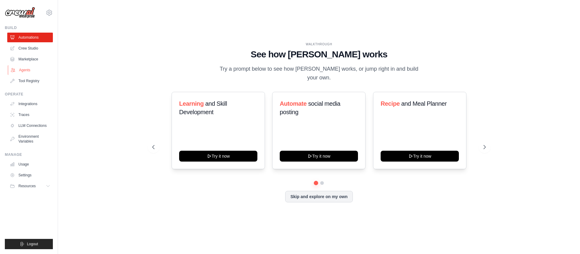
click at [37, 72] on link "Agents" at bounding box center [31, 70] width 46 height 10
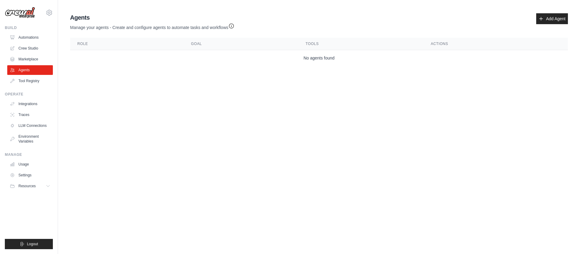
click at [294, 69] on main "Agent Usage Guide To use an agent in your CrewAI project, you can initialize it…" at bounding box center [319, 41] width 522 height 82
click at [554, 19] on link "Add Agent" at bounding box center [553, 18] width 32 height 11
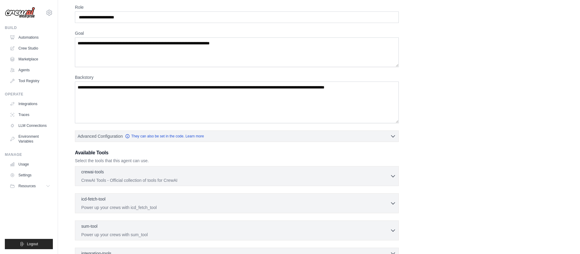
scroll to position [25, 0]
click at [376, 134] on button "Advanced Configuration They can also be set in the code. Learn more" at bounding box center [236, 135] width 323 height 11
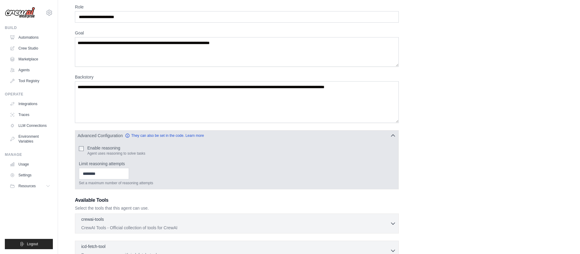
click at [377, 134] on button "Advanced Configuration They can also be set in the code. Learn more" at bounding box center [236, 135] width 323 height 11
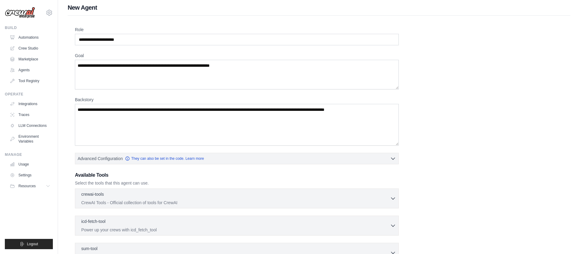
scroll to position [0, 0]
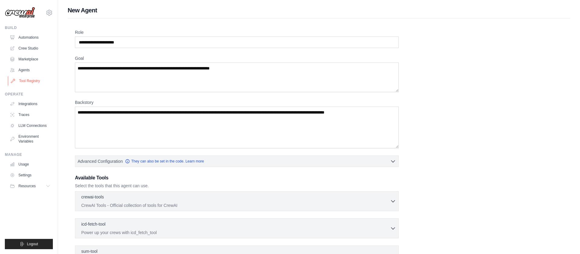
click at [33, 83] on link "Tool Registry" at bounding box center [31, 81] width 46 height 10
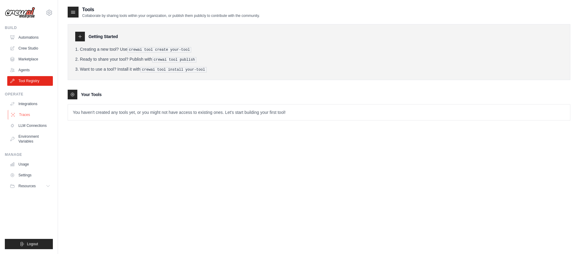
click at [36, 118] on link "Traces" at bounding box center [31, 115] width 46 height 10
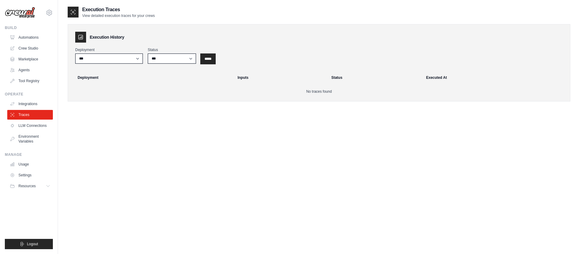
click at [217, 60] on div "Deployment *** Status *** ********* ******* ***** *****" at bounding box center [319, 55] width 488 height 16
click at [209, 59] on input "*****" at bounding box center [208, 59] width 14 height 10
click at [31, 162] on link "Usage" at bounding box center [31, 165] width 46 height 10
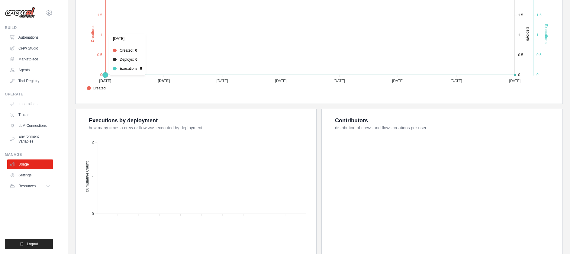
scroll to position [184, 0]
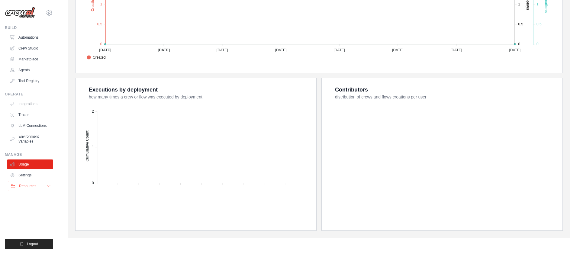
click at [34, 188] on span "Resources" at bounding box center [27, 186] width 17 height 5
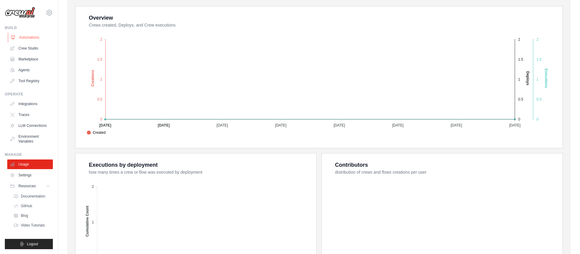
scroll to position [98, 0]
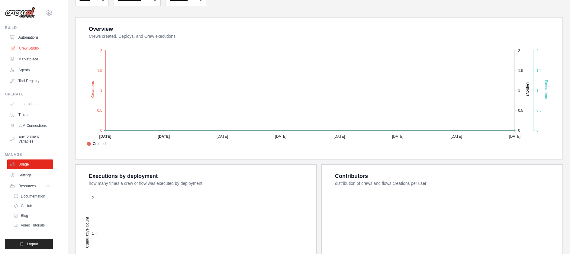
click at [30, 46] on link "Crew Studio" at bounding box center [31, 49] width 46 height 10
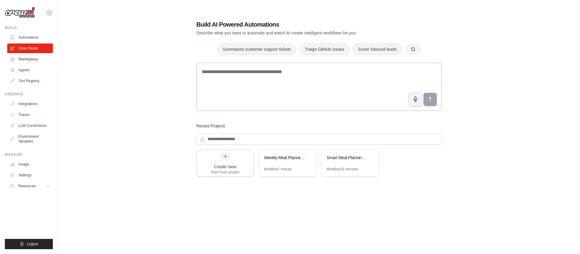
click at [166, 106] on div "Build AI Powered Automations Describe what you want to automate and watch AI cr…" at bounding box center [319, 133] width 503 height 254
click at [295, 196] on div "Create New Start fresh project Weekly Meal Planner & Recipe Discovery Modified …" at bounding box center [318, 198] width 245 height 97
click at [157, 157] on div "Build AI Powered Automations Describe what you want to automate and watch AI cr…" at bounding box center [319, 133] width 503 height 254
